Goal: Task Accomplishment & Management: Use online tool/utility

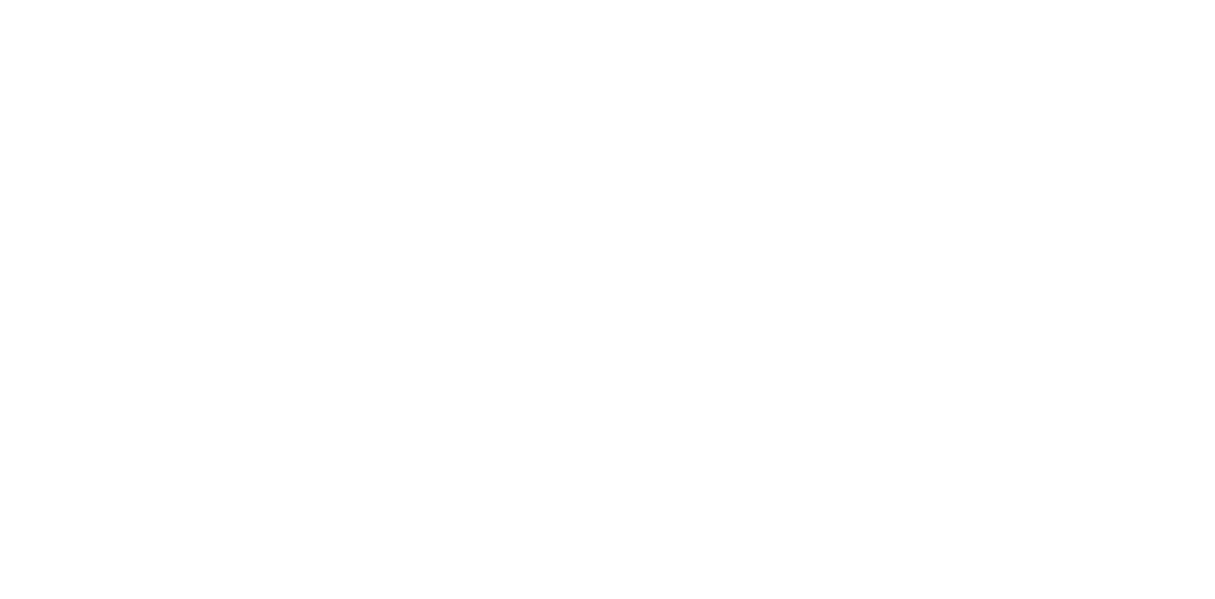
select select "Song"
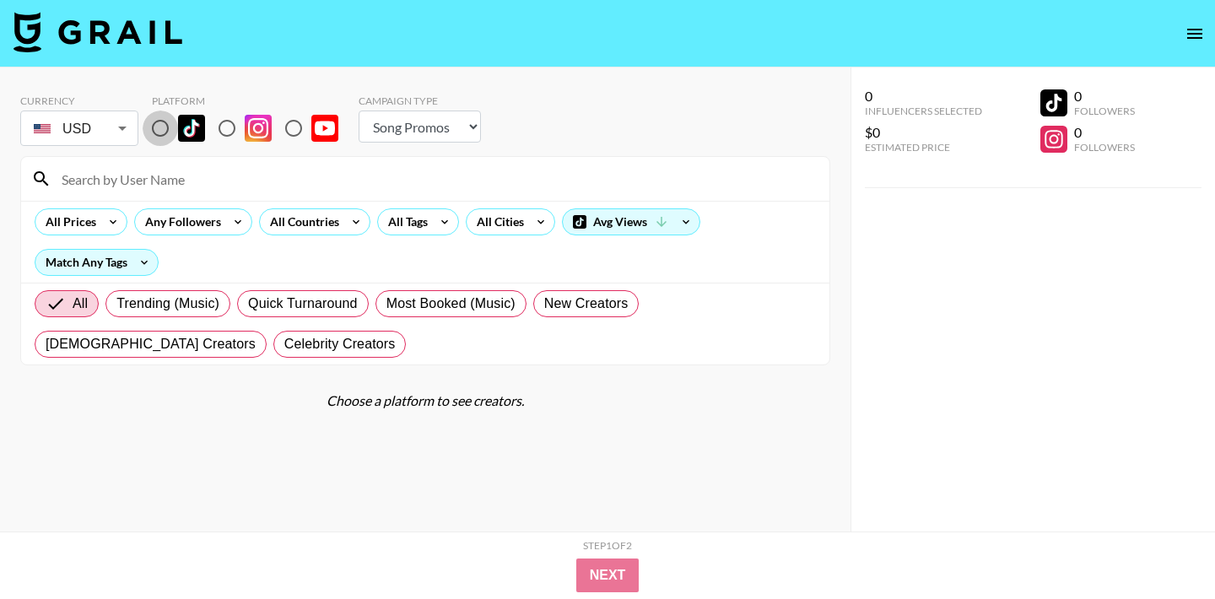
click at [165, 116] on input "radio" at bounding box center [160, 128] width 35 height 35
radio input "true"
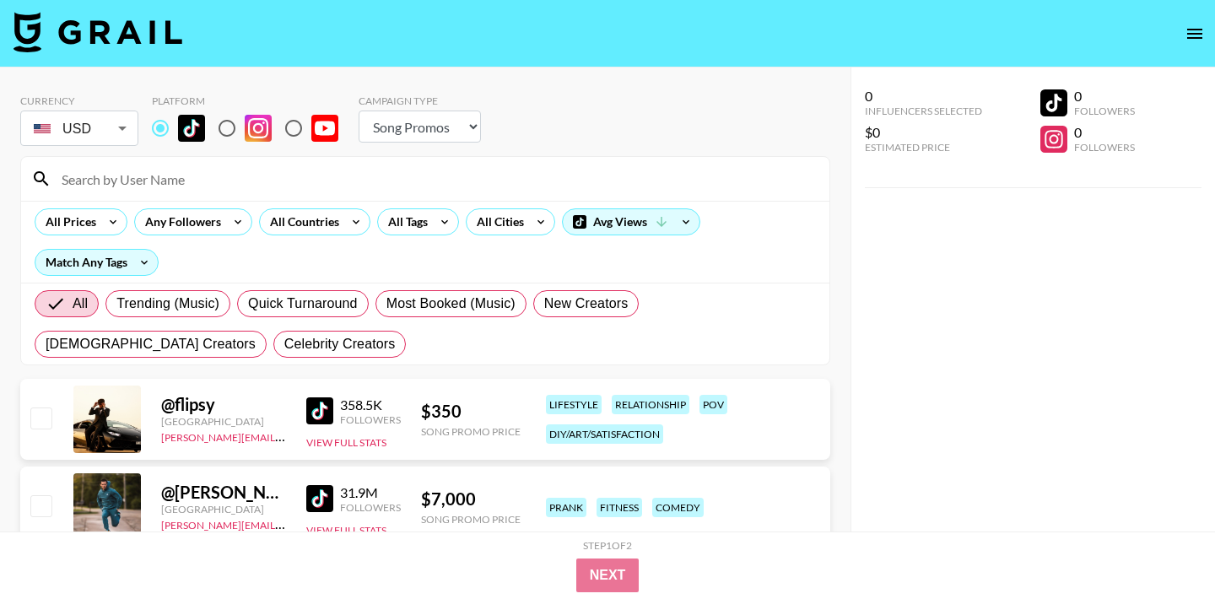
click at [162, 160] on div at bounding box center [425, 179] width 808 height 44
click at [155, 170] on input at bounding box center [435, 178] width 768 height 27
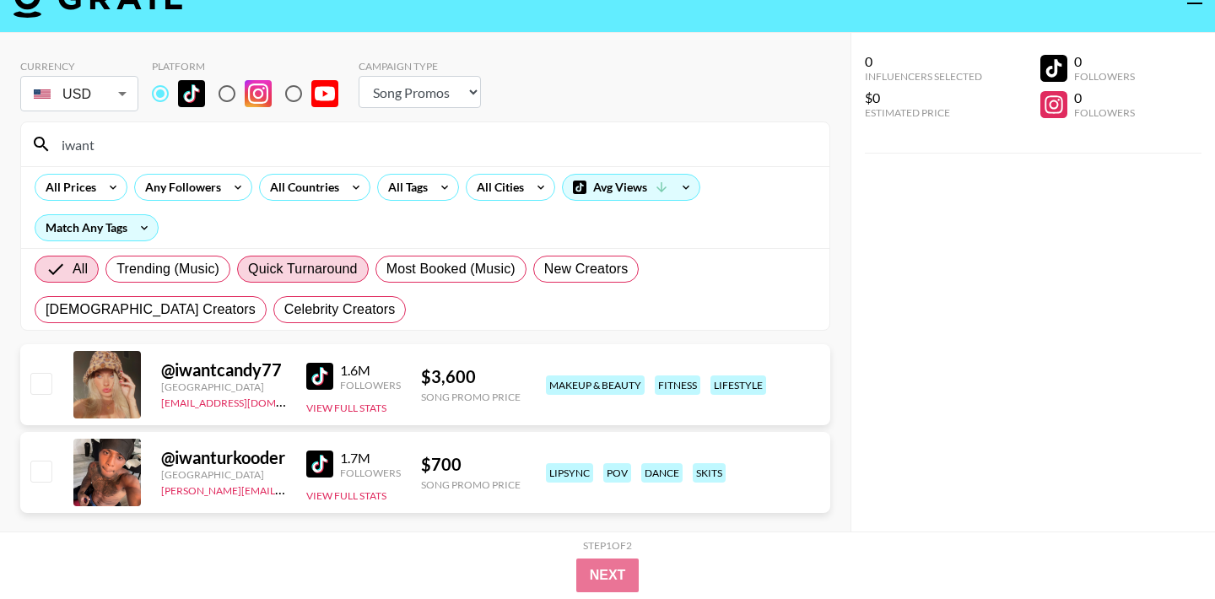
scroll to position [38, 0]
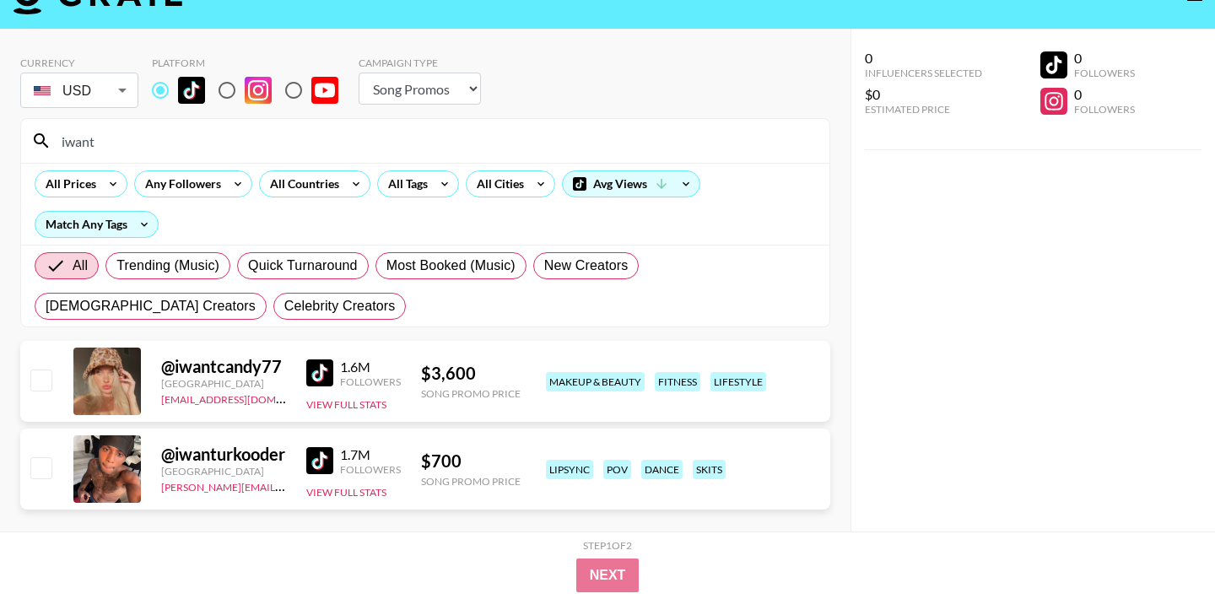
type input "iwant"
click at [139, 138] on input "iwant" at bounding box center [435, 140] width 768 height 27
paste input "dvryl_01"
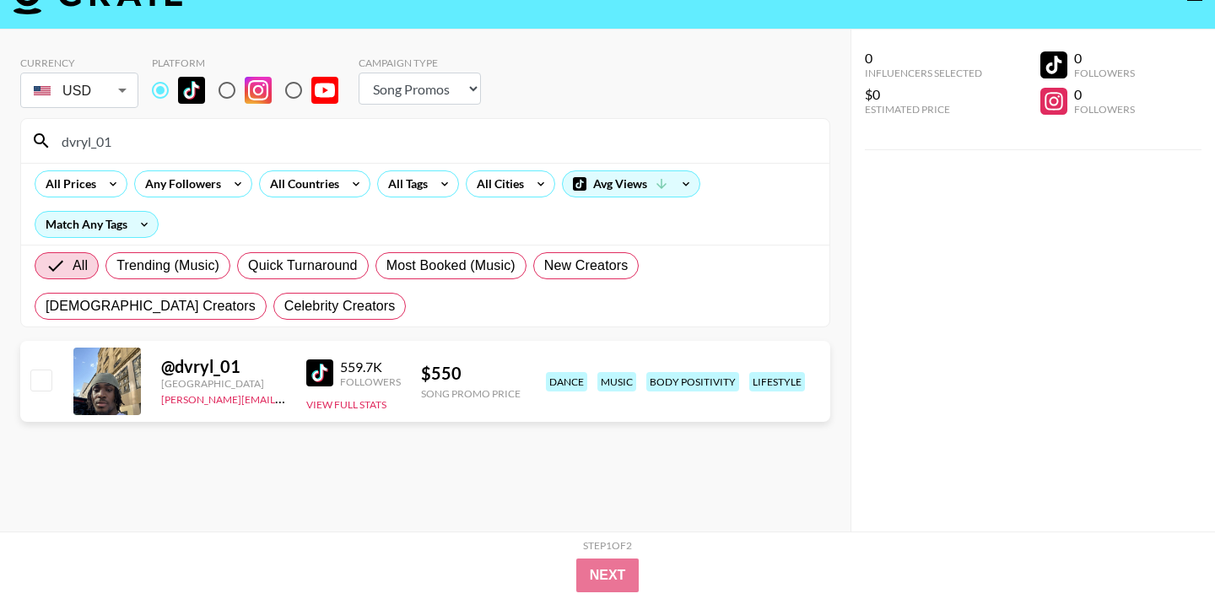
type input "dvryl_01"
